Goal: Task Accomplishment & Management: Complete application form

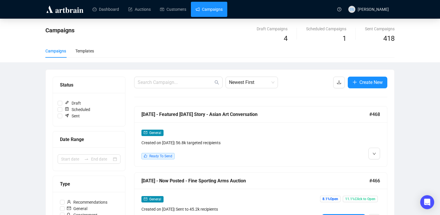
scroll to position [54, 0]
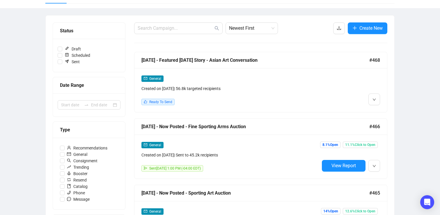
click at [232, 62] on div "[DATE] - Featured [DATE] Story - Asian Art Conversation" at bounding box center [255, 59] width 228 height 7
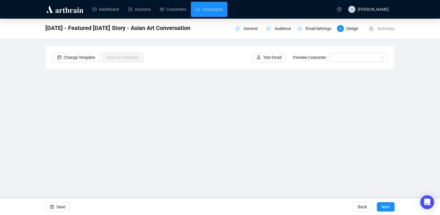
scroll to position [2, 0]
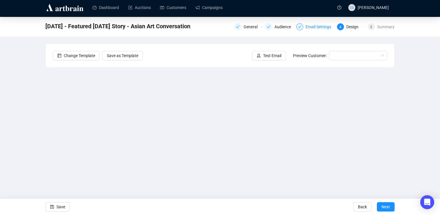
click at [299, 28] on icon "check" at bounding box center [299, 26] width 3 height 3
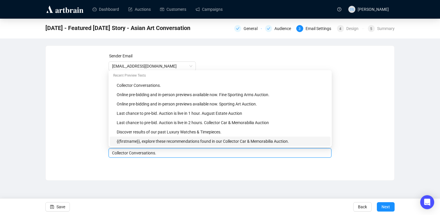
drag, startPoint x: 163, startPoint y: 142, endPoint x: 99, endPoint y: 142, distance: 64.0
click at [99, 142] on div "Sender Email [EMAIL_ADDRESS][DOMAIN_NAME] Sender Name [PERSON_NAME] Auctions Su…" at bounding box center [220, 109] width 334 height 112
click at [128, 156] on div "Collector Conversations." at bounding box center [219, 152] width 223 height 9
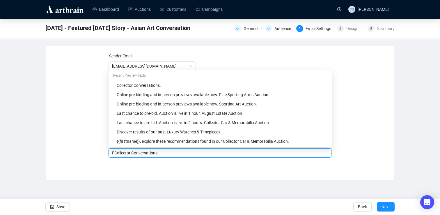
type input "Collector Conversations."
click at [33, 138] on div "[DATE] - Featured [DATE] Story - Asian Art Conversation General Audience 3 Emai…" at bounding box center [220, 100] width 440 height 162
